Goal: Task Accomplishment & Management: Manage account settings

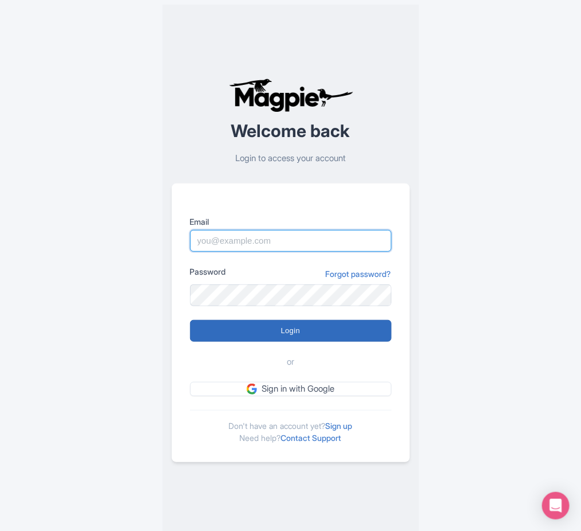
type input "pola@atcracow.pl"
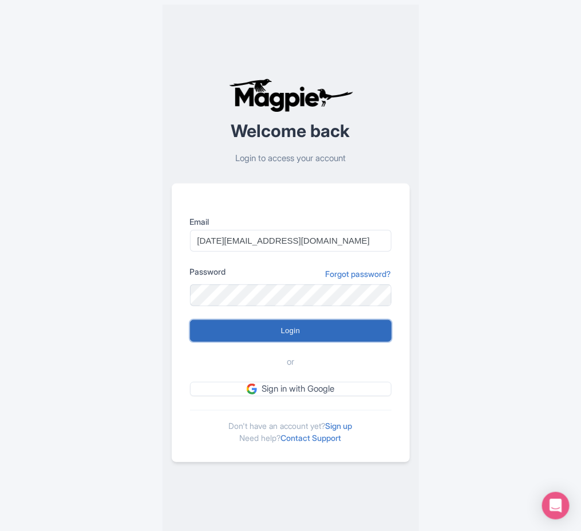
click at [333, 335] on input "Login" at bounding box center [291, 331] width 202 height 22
type input "Logging in..."
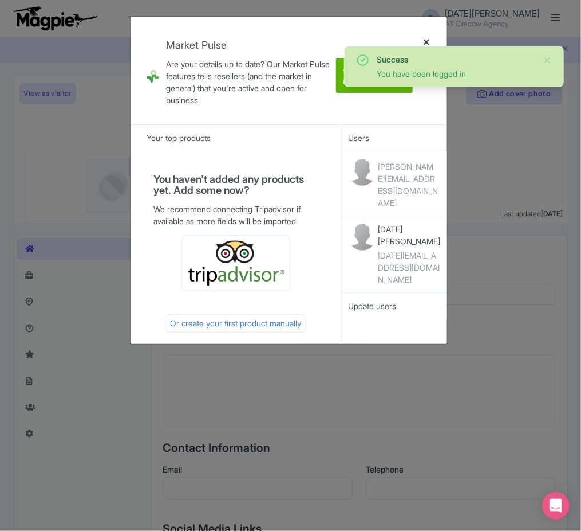
click at [425, 36] on div at bounding box center [426, 70] width 27 height 89
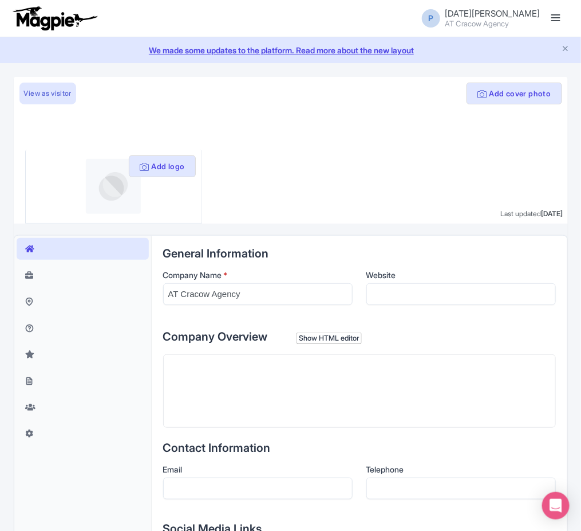
click at [562, 13] on link at bounding box center [556, 18] width 18 height 18
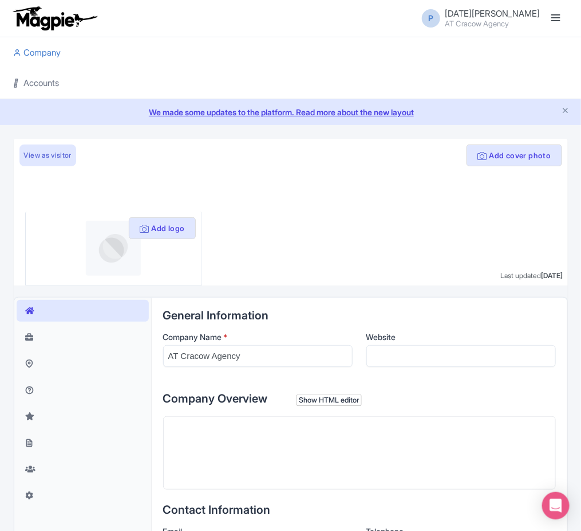
click at [52, 81] on link "Accounts" at bounding box center [37, 84] width 46 height 32
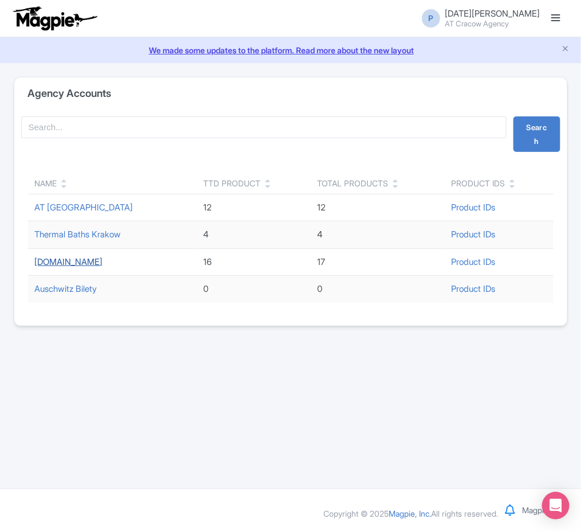
click at [69, 261] on link "[DOMAIN_NAME]" at bounding box center [69, 261] width 68 height 11
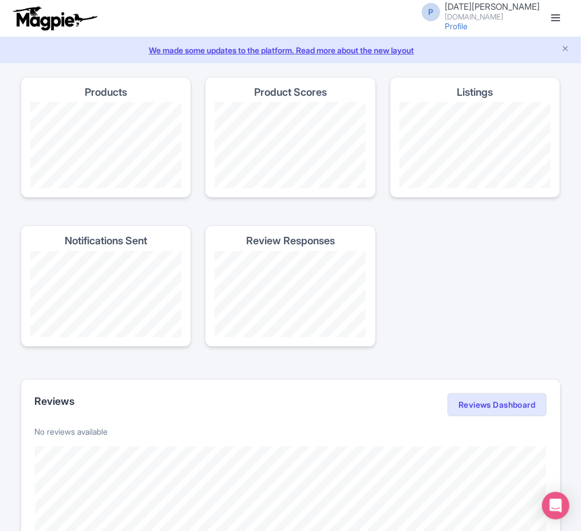
click at [553, 19] on link at bounding box center [556, 18] width 18 height 18
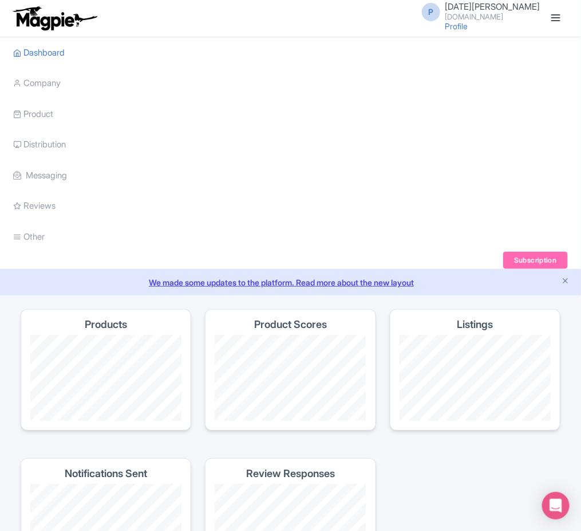
click at [59, 114] on li "Product My Products Image Library Rate Sheets" at bounding box center [291, 114] width 568 height 31
click at [32, 115] on link "Product" at bounding box center [34, 115] width 40 height 32
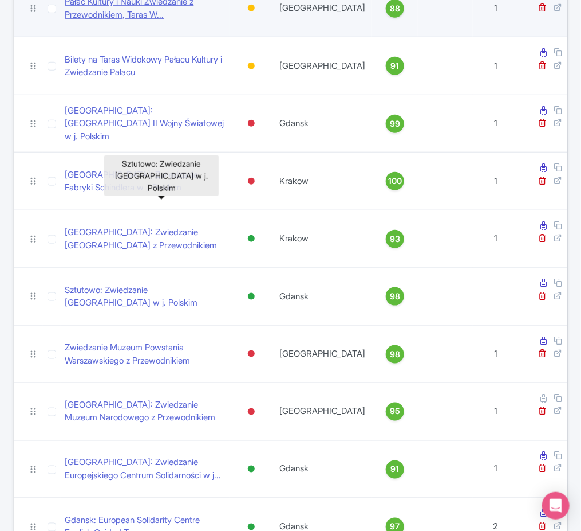
scroll to position [229, 0]
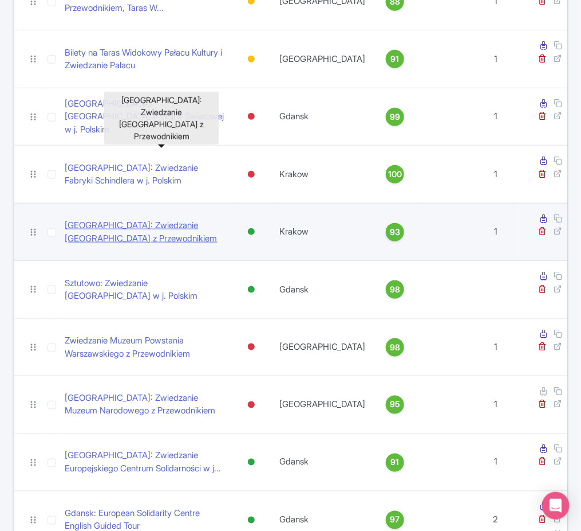
click at [172, 219] on link "[GEOGRAPHIC_DATA]: Zwiedzanie [GEOGRAPHIC_DATA] z Przewodnikiem" at bounding box center [145, 232] width 160 height 26
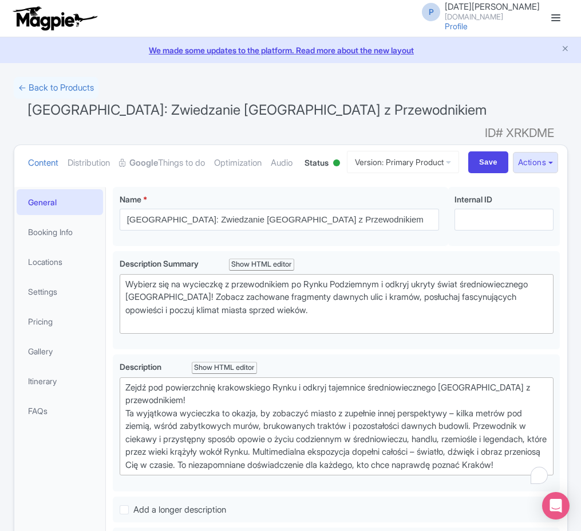
click at [197, 146] on link "Google Things to do" at bounding box center [162, 163] width 86 height 36
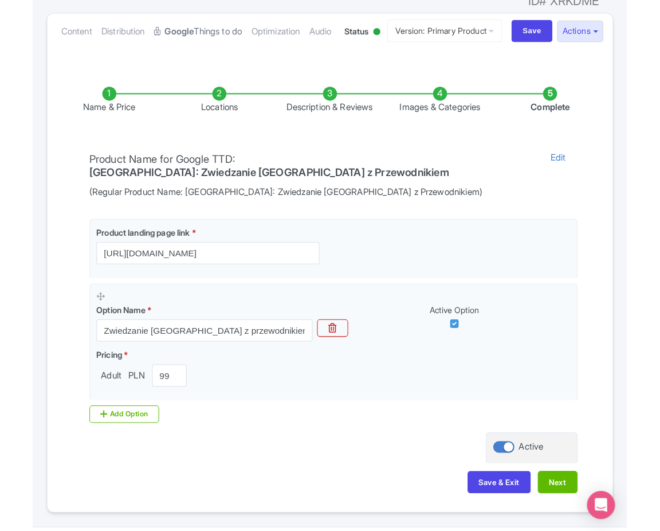
scroll to position [163, 0]
